Goal: Information Seeking & Learning: Learn about a topic

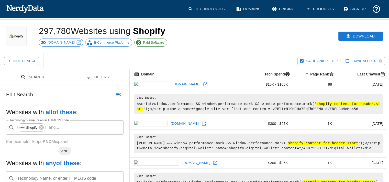
scroll to position [10, 0]
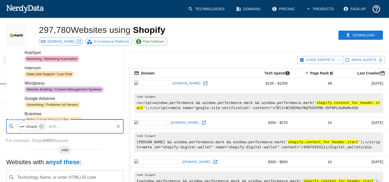
click at [76, 129] on input "Technology Name, or enter HTML/JS code" at bounding box center [87, 127] width 52 height 10
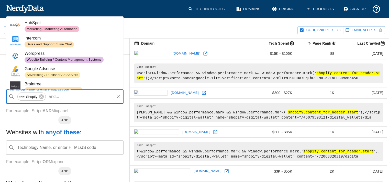
scroll to position [0, 0]
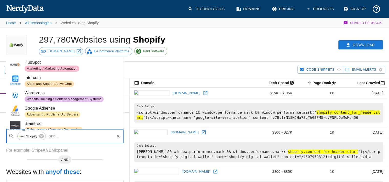
click at [31, 136] on span "Shopify" at bounding box center [31, 137] width 17 height 6
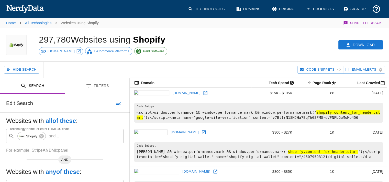
click at [189, 41] on div "297,780 Websites using Shopify [DOMAIN_NAME] E-Commerce Platforms Paid Software" at bounding box center [122, 44] width 178 height 33
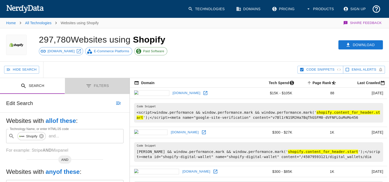
click at [92, 87] on button "Filters" at bounding box center [97, 86] width 65 height 16
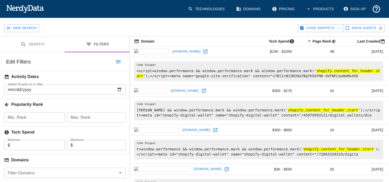
scroll to position [40, 0]
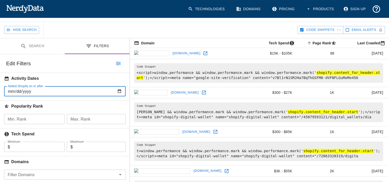
click at [43, 89] on input "Added Shopify on or after" at bounding box center [64, 91] width 121 height 10
type input "0002-09-17"
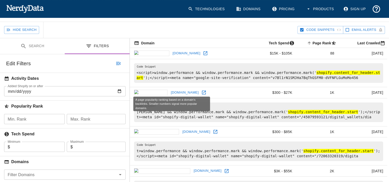
click at [42, 107] on h6 "Popularity Rank" at bounding box center [65, 106] width 130 height 11
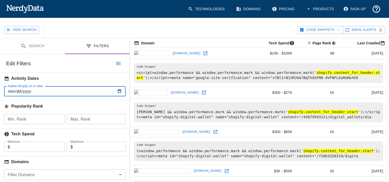
click at [12, 92] on input "Added Shopify on or after" at bounding box center [64, 91] width 121 height 10
type input "[DATE]"
click at [17, 91] on input "[DATE]" at bounding box center [64, 91] width 121 height 10
click at [23, 91] on input "[DATE]" at bounding box center [64, 91] width 121 height 10
click at [28, 91] on input "[DATE]" at bounding box center [64, 91] width 121 height 10
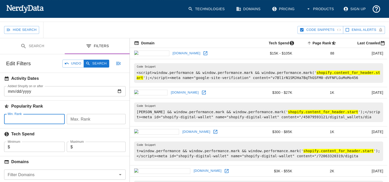
click at [38, 117] on input "Min. Rank" at bounding box center [34, 119] width 61 height 10
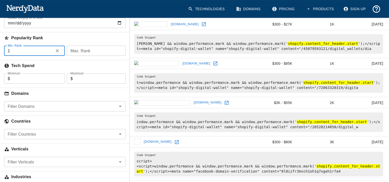
scroll to position [108, 0]
type input "1"
click at [38, 135] on input "Filter Countries" at bounding box center [61, 134] width 110 height 7
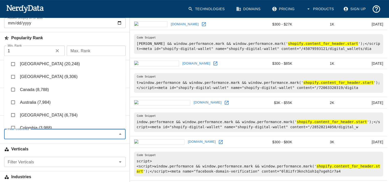
click at [49, 64] on li "[GEOGRAPHIC_DATA] (20,248)" at bounding box center [64, 64] width 121 height 13
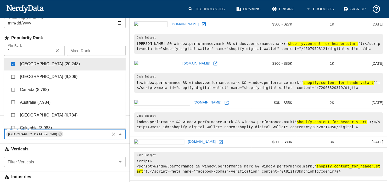
checkbox input "true"
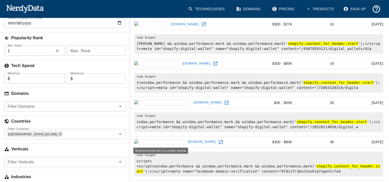
click at [53, 147] on h6 "Verticals" at bounding box center [65, 149] width 130 height 11
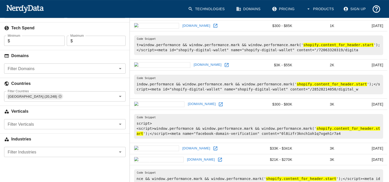
scroll to position [156, 0]
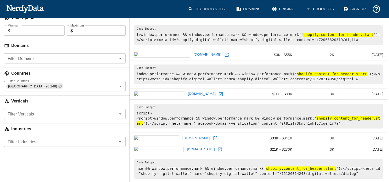
click at [69, 116] on input "Filter Verticals" at bounding box center [61, 114] width 110 height 7
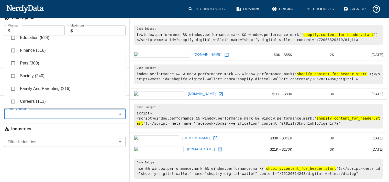
scroll to position [185, 0]
drag, startPoint x: 36, startPoint y: 52, endPoint x: 37, endPoint y: 57, distance: 5.0
click at [37, 57] on ul "Style And Fashion (11,562) Business And Industrial (7,542) Food And Drink (4,98…" at bounding box center [64, 72] width 121 height 73
click at [37, 57] on li "Pets (300)" at bounding box center [64, 63] width 121 height 13
checkbox input "true"
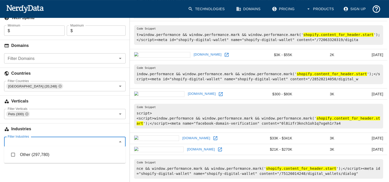
click at [35, 138] on input "Filter Industries" at bounding box center [61, 141] width 110 height 7
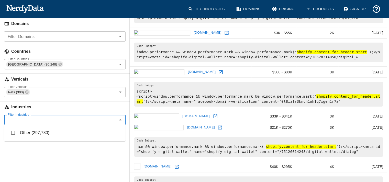
scroll to position [185, 0]
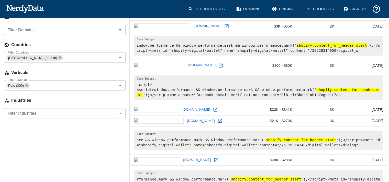
click at [34, 156] on div "Search Filters Edit Search Undo Search Websites with all of these : Technology …" at bounding box center [65, 166] width 130 height 547
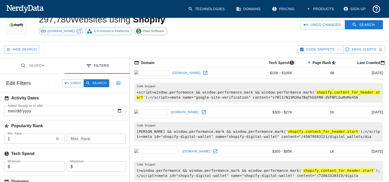
scroll to position [0, 0]
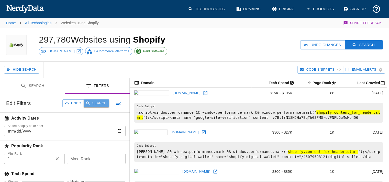
click at [99, 103] on button "Search" at bounding box center [97, 104] width 26 height 8
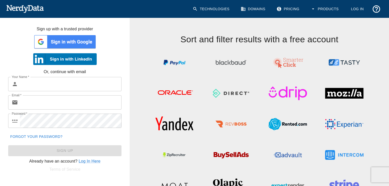
click at [85, 40] on img at bounding box center [64, 41] width 63 height 15
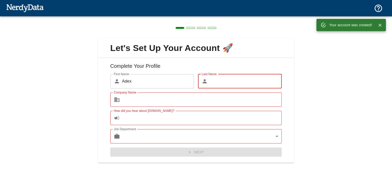
click at [222, 76] on input "Last Name" at bounding box center [246, 81] width 72 height 14
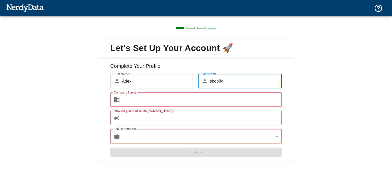
type input "shopify"
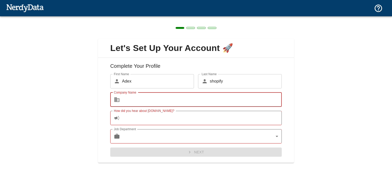
click at [208, 102] on input "Company Name" at bounding box center [202, 100] width 160 height 14
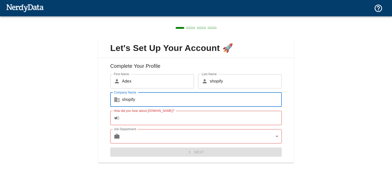
type input "shopify"
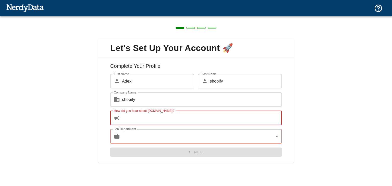
click at [195, 113] on input "How did you hear about [DOMAIN_NAME]?" at bounding box center [202, 118] width 160 height 14
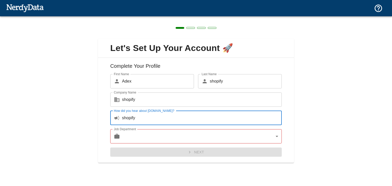
type input "shopify"
click at [188, 18] on body "Technologies Domains Pricing Products Create a Report Create a list of websites…" at bounding box center [196, 9] width 392 height 18
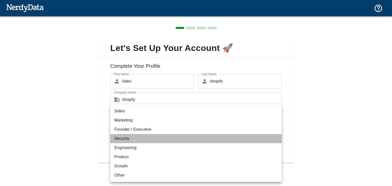
click at [174, 137] on li "Security" at bounding box center [196, 138] width 172 height 9
type input "security"
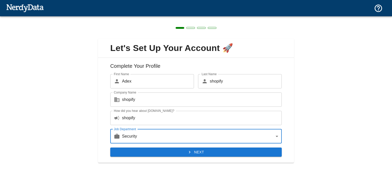
click at [168, 151] on button "Next" at bounding box center [196, 152] width 172 height 9
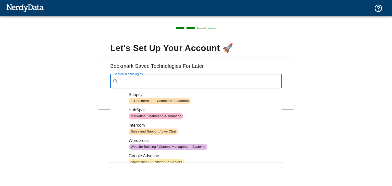
click at [171, 83] on input "Search Technologies" at bounding box center [200, 82] width 159 height 10
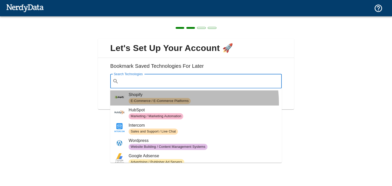
click at [167, 103] on span "E-Commerce / E-Commerce Platforms" at bounding box center [160, 101] width 62 height 5
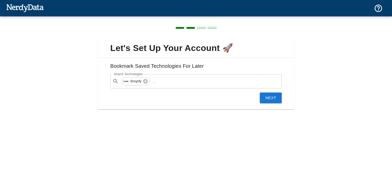
click at [268, 103] on div "Next" at bounding box center [194, 96] width 176 height 15
click at [268, 100] on button "Next" at bounding box center [271, 98] width 22 height 11
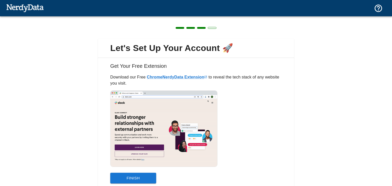
scroll to position [20, 0]
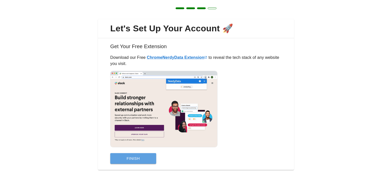
click at [144, 159] on button "Finish" at bounding box center [133, 159] width 46 height 11
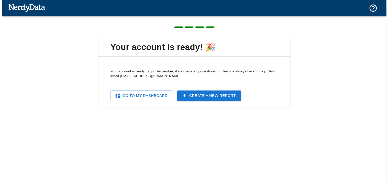
scroll to position [0, 0]
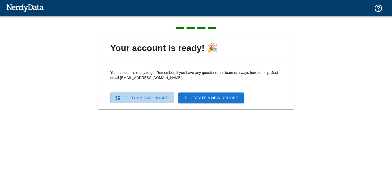
click at [167, 100] on link "Go To My Dashboard" at bounding box center [142, 98] width 64 height 11
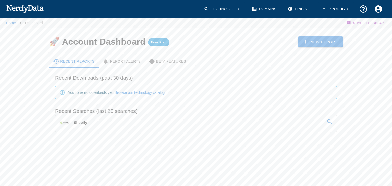
click at [128, 120] on link "Shopify" at bounding box center [196, 123] width 282 height 14
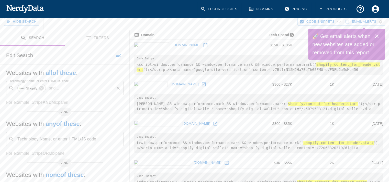
scroll to position [49, 0]
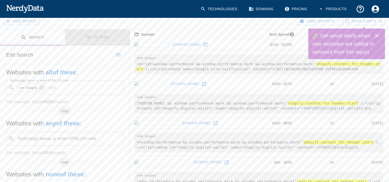
click at [94, 41] on button "Filters" at bounding box center [97, 38] width 65 height 16
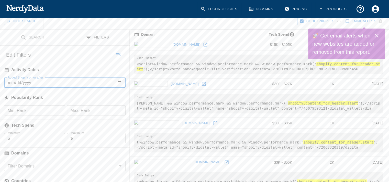
click at [50, 84] on input "Added Shopify on or after" at bounding box center [64, 83] width 121 height 10
type input "0002-09-17"
click at [7, 81] on input "Added Shopify on or after" at bounding box center [64, 83] width 121 height 10
click at [11, 81] on input "Added Shopify on or after" at bounding box center [64, 83] width 121 height 10
type input "[DATE]"
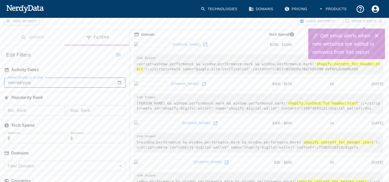
click at [9, 82] on input "Added Shopify on or after" at bounding box center [64, 83] width 121 height 10
type input "0002-09-17"
click at [7, 83] on input "Added Shopify on or after" at bounding box center [64, 83] width 121 height 10
click at [9, 82] on input "Added Shopify on or after" at bounding box center [64, 83] width 121 height 10
type input "0002-02-17"
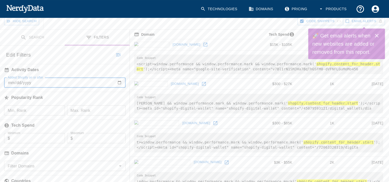
click at [9, 82] on input "Added Shopify on or after" at bounding box center [64, 83] width 121 height 10
click at [28, 80] on input "Added Shopify on or after" at bounding box center [64, 83] width 121 height 10
type input "0002-09-17"
click at [14, 82] on input "Added Shopify on or after" at bounding box center [64, 83] width 121 height 10
click at [9, 82] on input "Added Shopify on or after" at bounding box center [64, 83] width 121 height 10
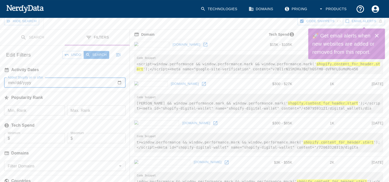
type input "2025-09-07"
click at [49, 89] on div "Popularity Rank" at bounding box center [65, 97] width 130 height 18
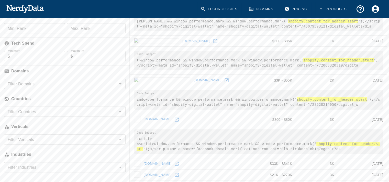
scroll to position [132, 0]
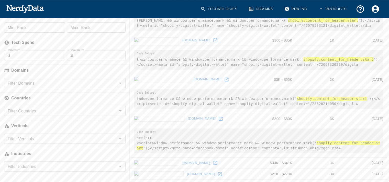
click at [42, 113] on input "Filter Countries" at bounding box center [61, 111] width 110 height 7
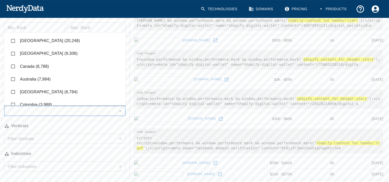
click at [35, 41] on li "[GEOGRAPHIC_DATA] (20,248)" at bounding box center [64, 41] width 121 height 13
checkbox input "true"
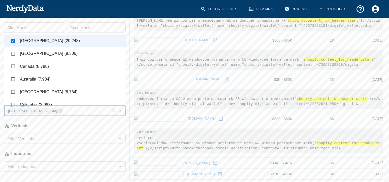
click at [36, 93] on li "[GEOGRAPHIC_DATA] (6,784)" at bounding box center [64, 92] width 121 height 13
checkbox input "true"
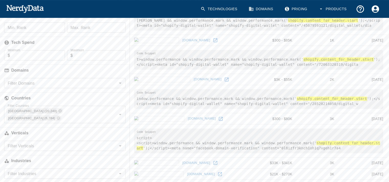
click at [32, 123] on div "Verticals" at bounding box center [65, 132] width 130 height 18
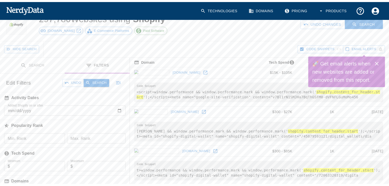
scroll to position [22, 0]
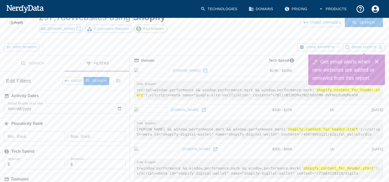
click at [101, 75] on div "Edit Filters Undo Search" at bounding box center [65, 81] width 130 height 18
click at [101, 76] on div "Edit Filters Undo Search" at bounding box center [65, 81] width 130 height 18
click at [100, 79] on button "Search" at bounding box center [97, 81] width 26 height 8
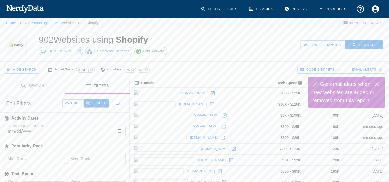
scroll to position [0, 0]
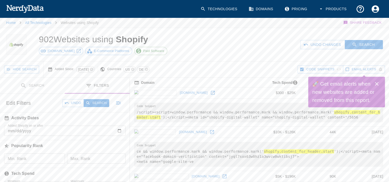
click at [377, 82] on icon "Close" at bounding box center [376, 84] width 6 height 6
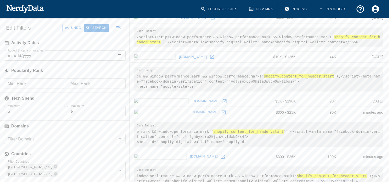
scroll to position [76, 0]
click at [40, 104] on div "Tech Spend" at bounding box center [65, 97] width 130 height 18
click at [40, 110] on input "Minimum" at bounding box center [37, 111] width 55 height 10
type input "10"
click at [87, 109] on input "Maximum" at bounding box center [99, 111] width 53 height 10
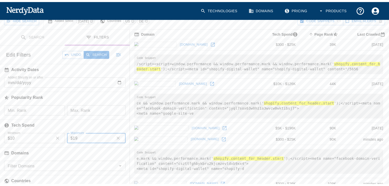
scroll to position [27, 0]
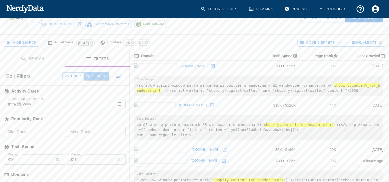
click at [96, 78] on button "Search" at bounding box center [97, 77] width 26 height 8
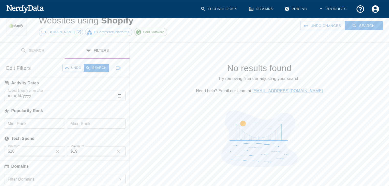
scroll to position [19, 0]
click at [95, 155] on input "19" at bounding box center [92, 151] width 39 height 10
type input "1"
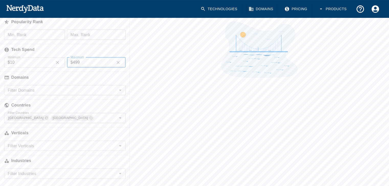
scroll to position [0, 0]
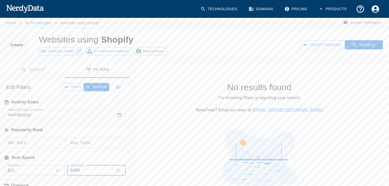
type input "499"
click at [99, 85] on button "Search" at bounding box center [97, 87] width 26 height 8
